Goal: Task Accomplishment & Management: Manage account settings

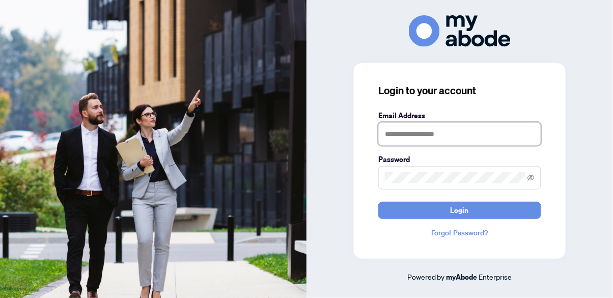
click at [483, 146] on input "text" at bounding box center [459, 133] width 163 height 23
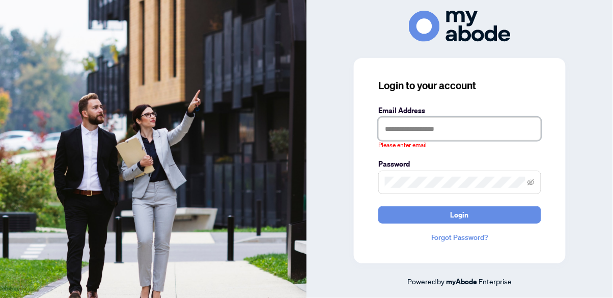
type input "**********"
click at [378, 206] on button "Login" at bounding box center [459, 214] width 163 height 17
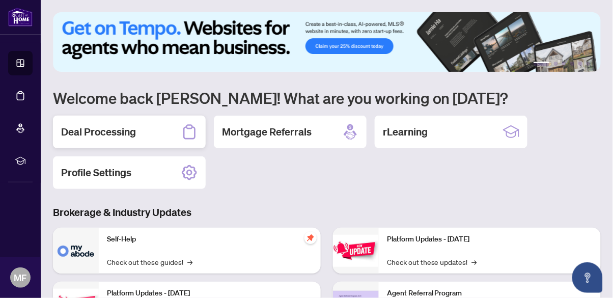
click at [109, 142] on div "Deal Processing" at bounding box center [129, 132] width 153 height 33
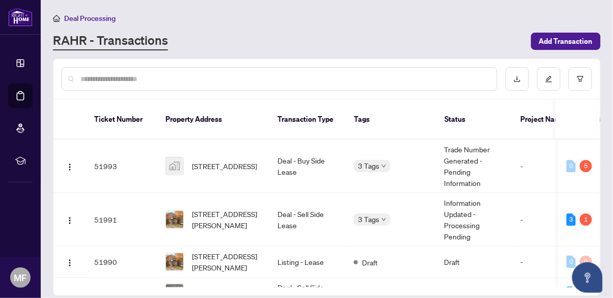
click at [585, 161] on td "0 5" at bounding box center [580, 166] width 42 height 53
click at [472, 164] on td "Trade Number Generated - Pending Information" at bounding box center [474, 166] width 76 height 53
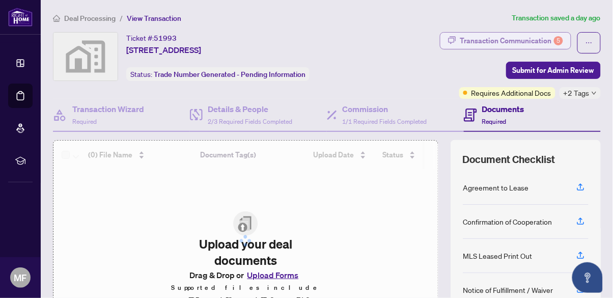
click at [520, 40] on div "Transaction Communication 5" at bounding box center [511, 41] width 103 height 16
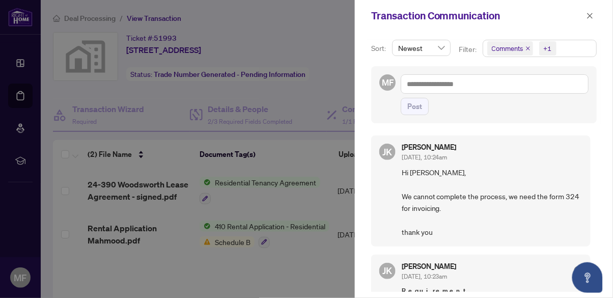
click at [315, 261] on div at bounding box center [306, 149] width 613 height 298
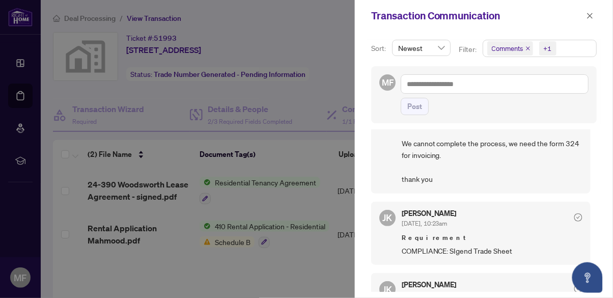
scroll to position [58, 0]
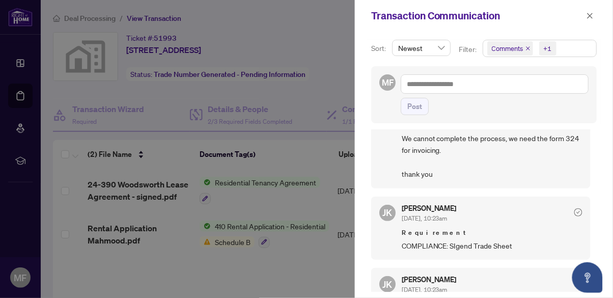
click at [334, 268] on div at bounding box center [306, 149] width 613 height 298
click at [585, 15] on button "button" at bounding box center [590, 16] width 13 height 12
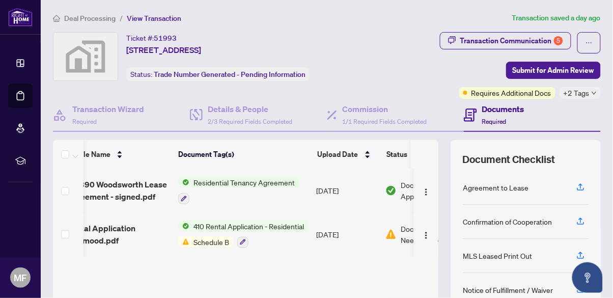
scroll to position [0, 0]
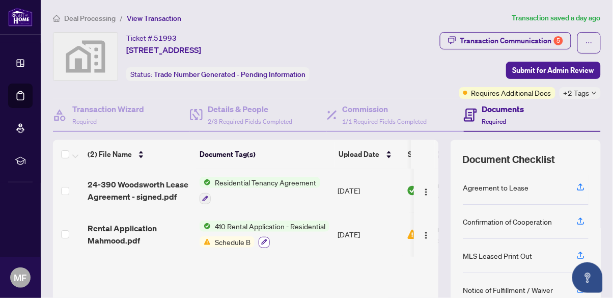
click at [264, 240] on icon "button" at bounding box center [265, 242] width 6 height 6
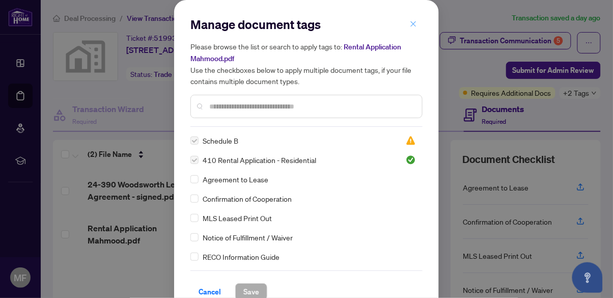
click at [420, 25] on button "button" at bounding box center [413, 23] width 20 height 17
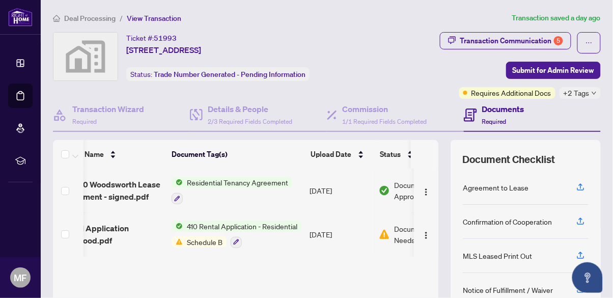
scroll to position [0, 79]
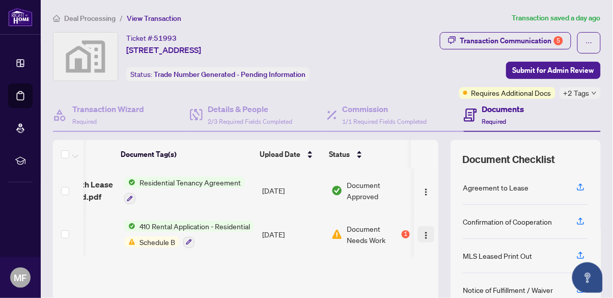
click at [428, 235] on button "button" at bounding box center [426, 234] width 16 height 16
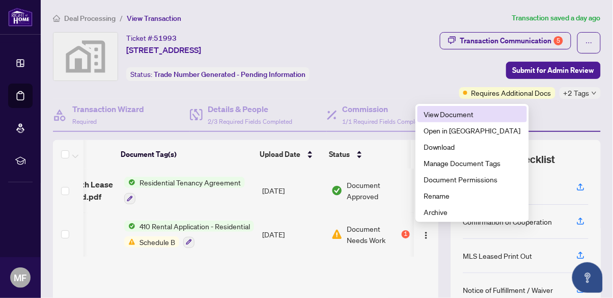
click at [465, 114] on span "View Document" at bounding box center [472, 113] width 97 height 11
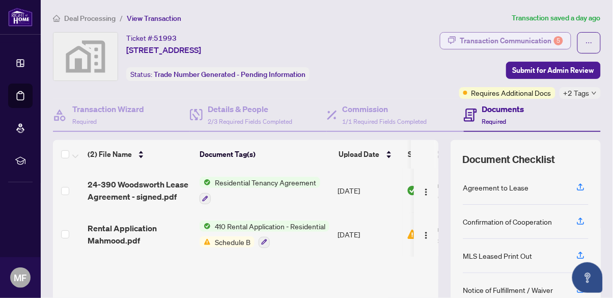
click at [505, 45] on div "Transaction Communication 5" at bounding box center [511, 41] width 103 height 16
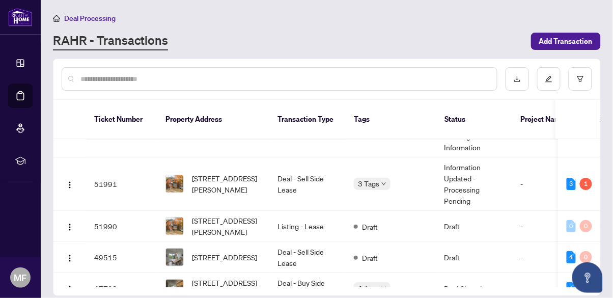
click at [257, 182] on span "[STREET_ADDRESS][PERSON_NAME]" at bounding box center [226, 184] width 69 height 22
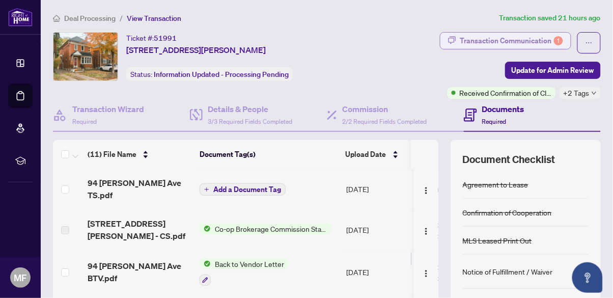
click at [531, 42] on div "Transaction Communication 1" at bounding box center [511, 41] width 103 height 16
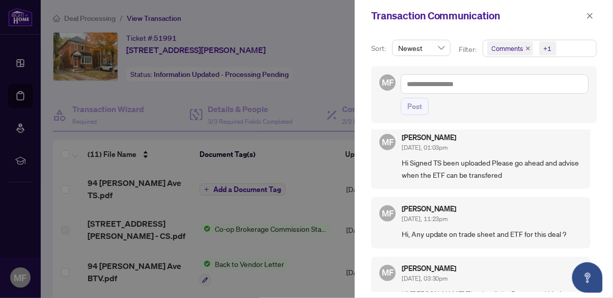
scroll to position [153, 0]
click at [297, 199] on div at bounding box center [306, 149] width 613 height 298
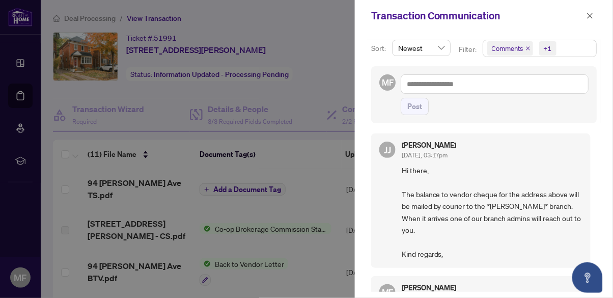
scroll to position [0, 0]
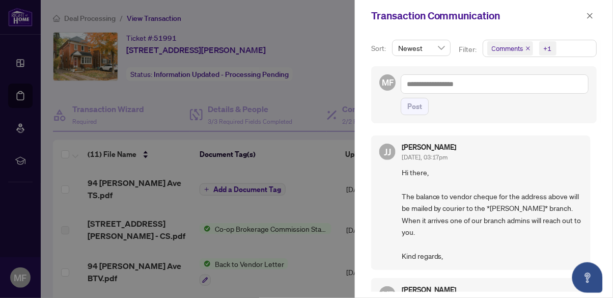
click at [320, 272] on div at bounding box center [306, 149] width 613 height 298
click at [593, 19] on span "button" at bounding box center [590, 16] width 7 height 16
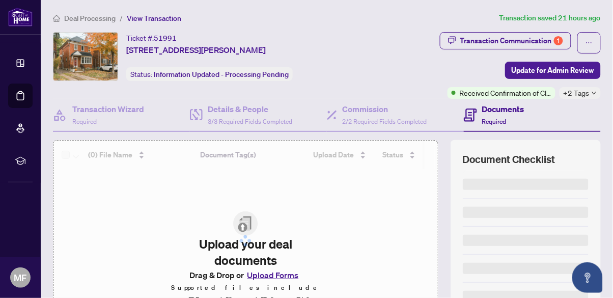
click at [24, 67] on icon at bounding box center [20, 63] width 10 height 10
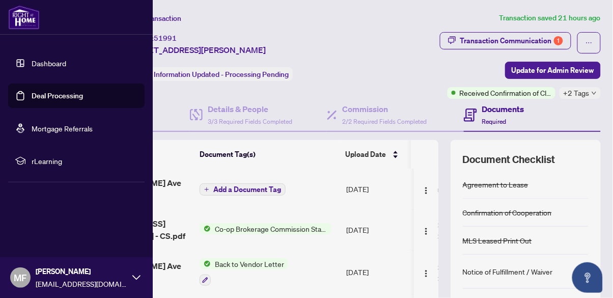
click at [42, 68] on link "Dashboard" at bounding box center [49, 63] width 35 height 9
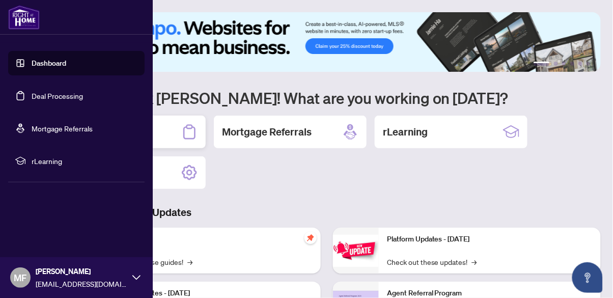
click at [175, 143] on div "Deal Processing" at bounding box center [129, 132] width 153 height 33
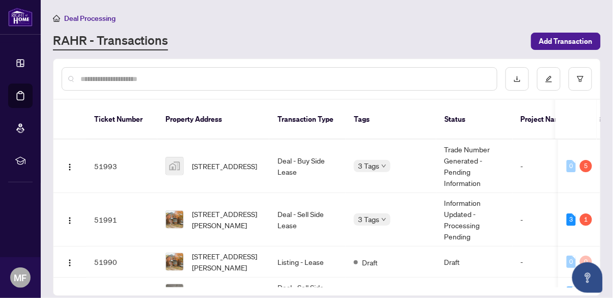
click at [590, 208] on td "3 1" at bounding box center [580, 219] width 42 height 53
click at [585, 213] on div "1" at bounding box center [586, 219] width 12 height 12
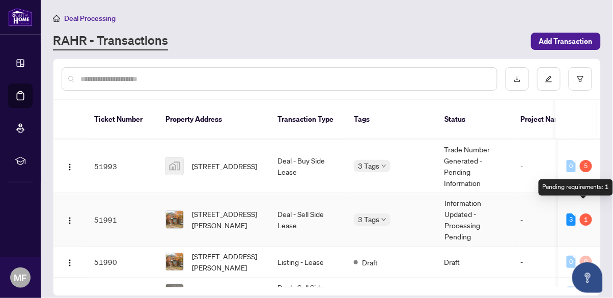
click at [591, 214] on td "3 1" at bounding box center [580, 219] width 42 height 53
click at [232, 217] on span "[STREET_ADDRESS][PERSON_NAME]" at bounding box center [226, 219] width 69 height 22
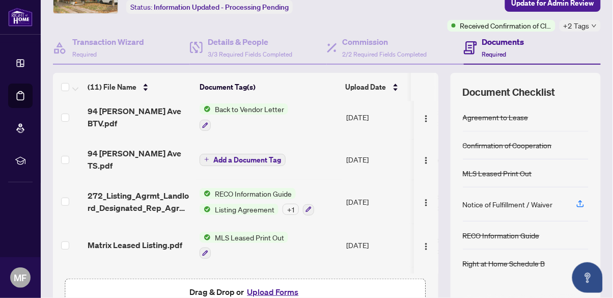
scroll to position [89, 0]
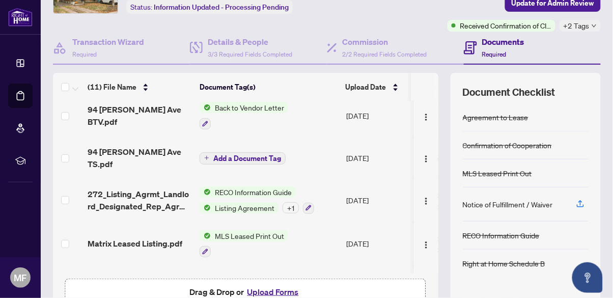
click at [131, 147] on span "94 [PERSON_NAME] Ave TS.pdf" at bounding box center [140, 158] width 104 height 24
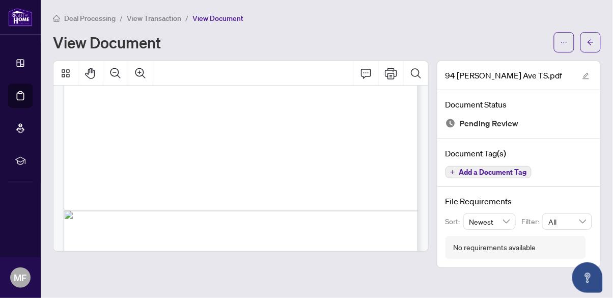
scroll to position [265, 0]
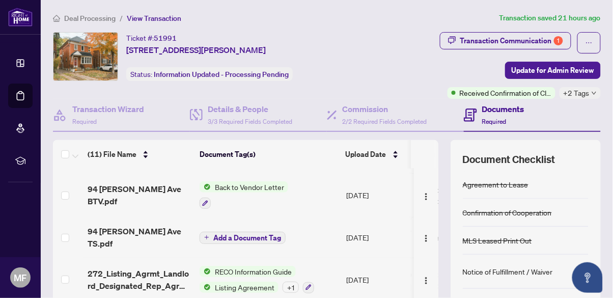
scroll to position [82, 0]
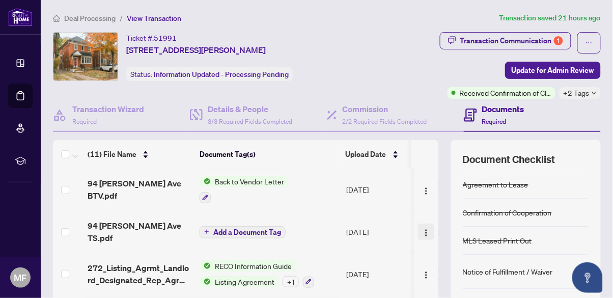
click at [427, 229] on img "button" at bounding box center [426, 233] width 8 height 8
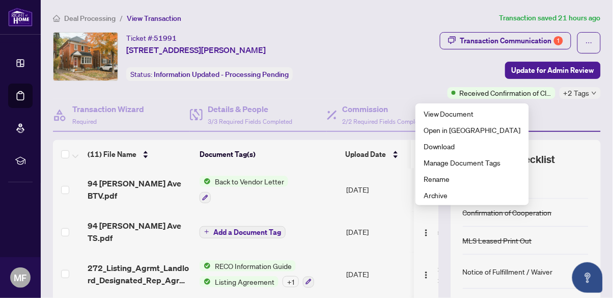
click at [332, 231] on td "Add a Document Tag" at bounding box center [269, 231] width 147 height 41
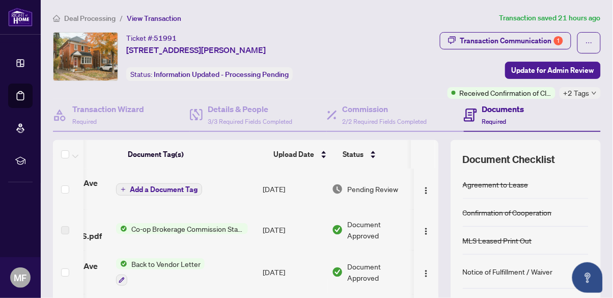
scroll to position [0, 86]
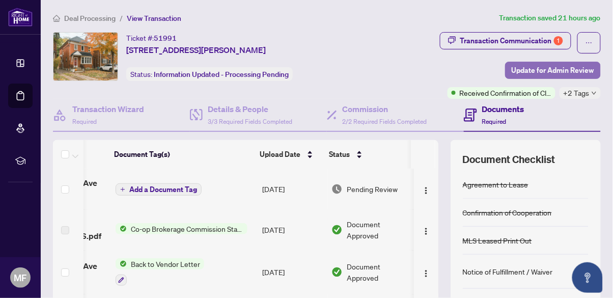
click at [583, 71] on span "Update for Admin Review" at bounding box center [553, 70] width 82 height 16
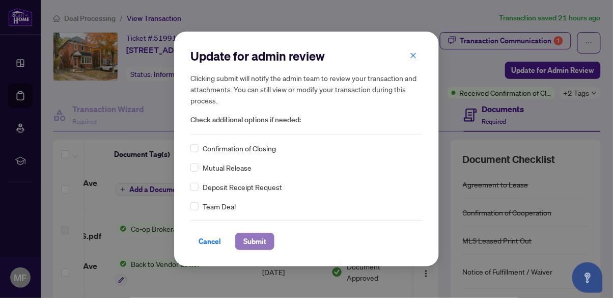
click at [263, 244] on span "Submit" at bounding box center [254, 241] width 23 height 16
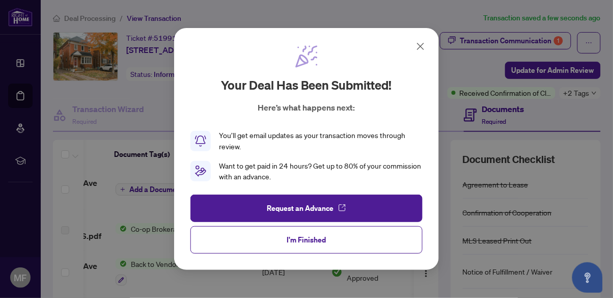
click at [416, 46] on icon at bounding box center [421, 46] width 12 height 12
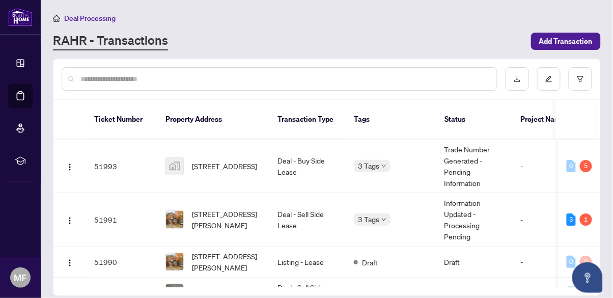
click at [583, 160] on div "5" at bounding box center [586, 166] width 12 height 12
click at [240, 160] on span "[STREET_ADDRESS]" at bounding box center [224, 165] width 65 height 11
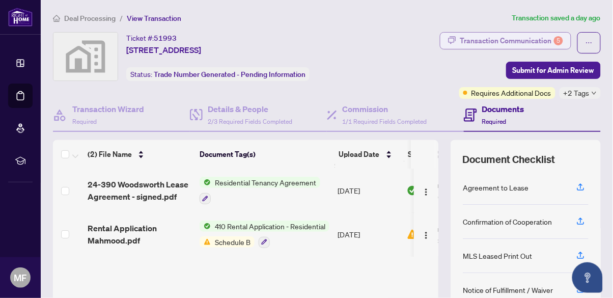
click at [518, 40] on div "Transaction Communication 5" at bounding box center [511, 41] width 103 height 16
